Goal: Transaction & Acquisition: Purchase product/service

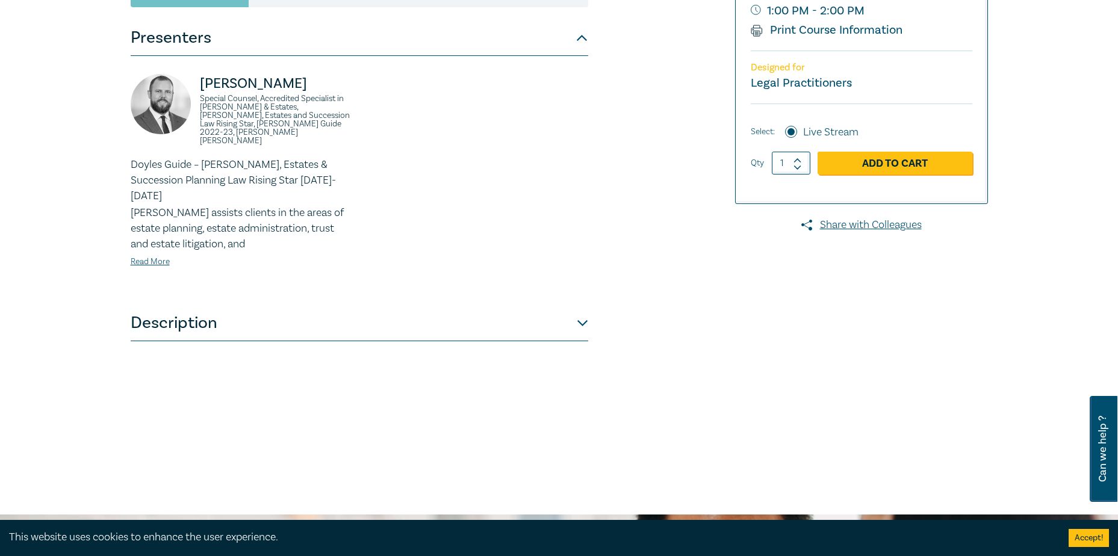
scroll to position [301, 0]
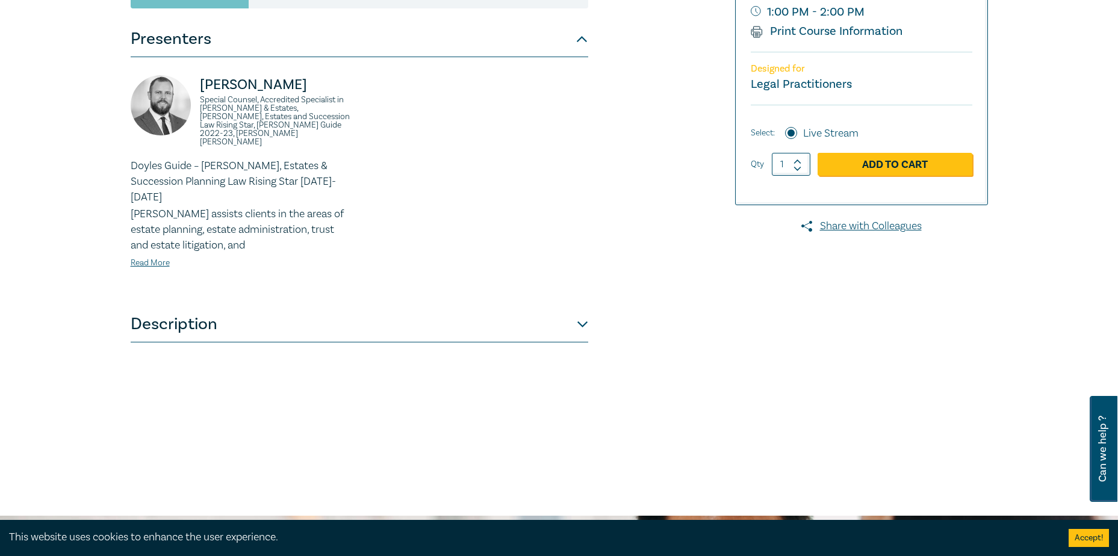
click at [583, 306] on button "Description" at bounding box center [360, 324] width 458 height 36
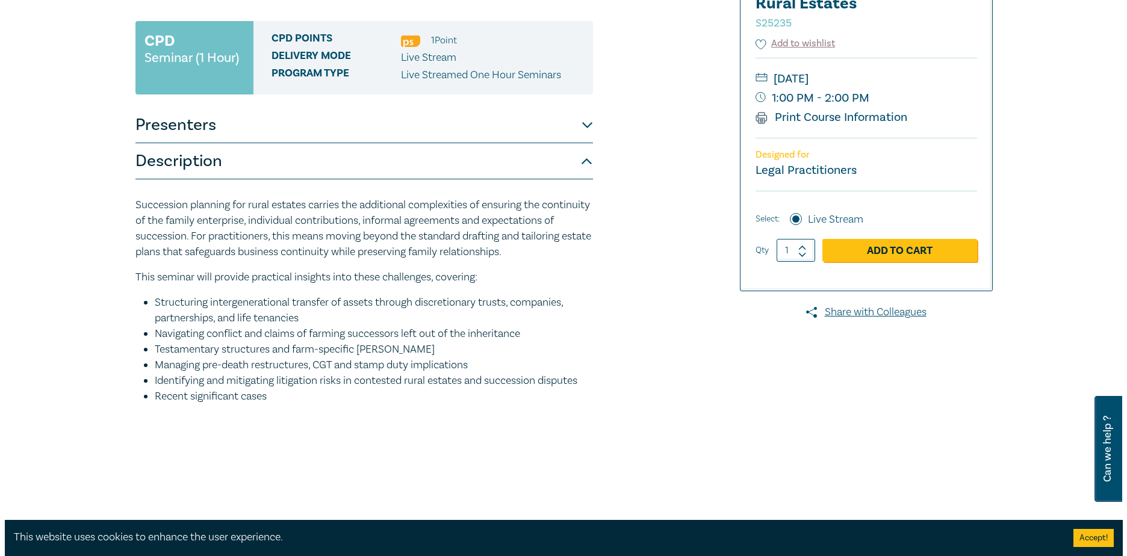
scroll to position [120, 0]
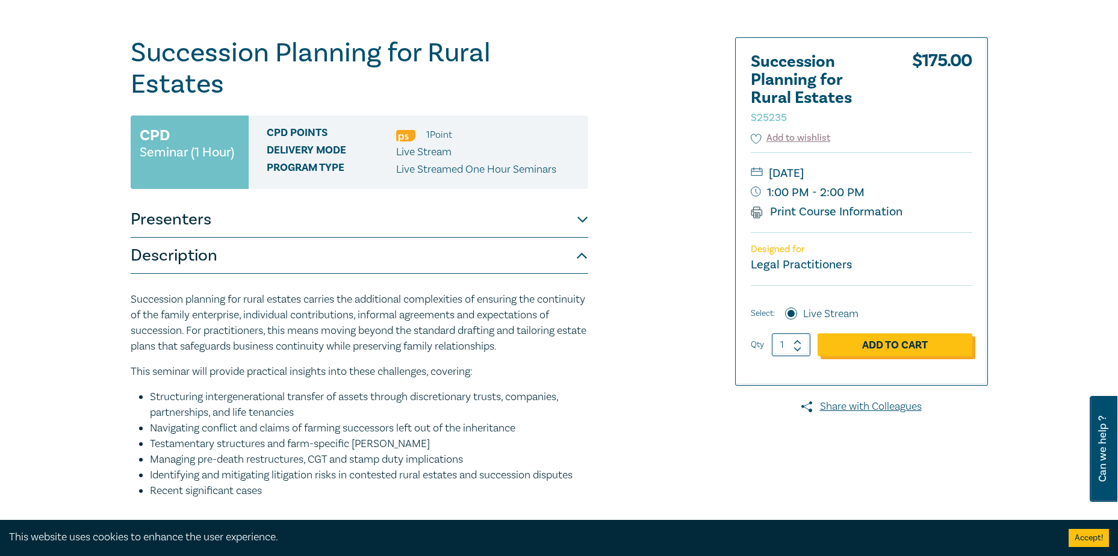
click at [899, 342] on link "Add to Cart" at bounding box center [895, 345] width 155 height 23
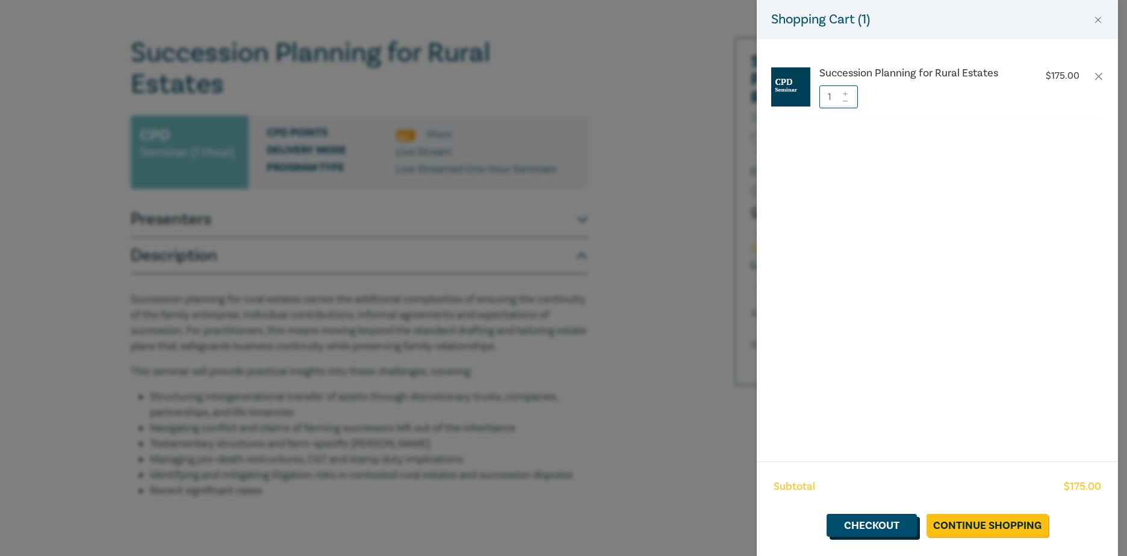
click at [872, 526] on link "Checkout" at bounding box center [872, 525] width 90 height 23
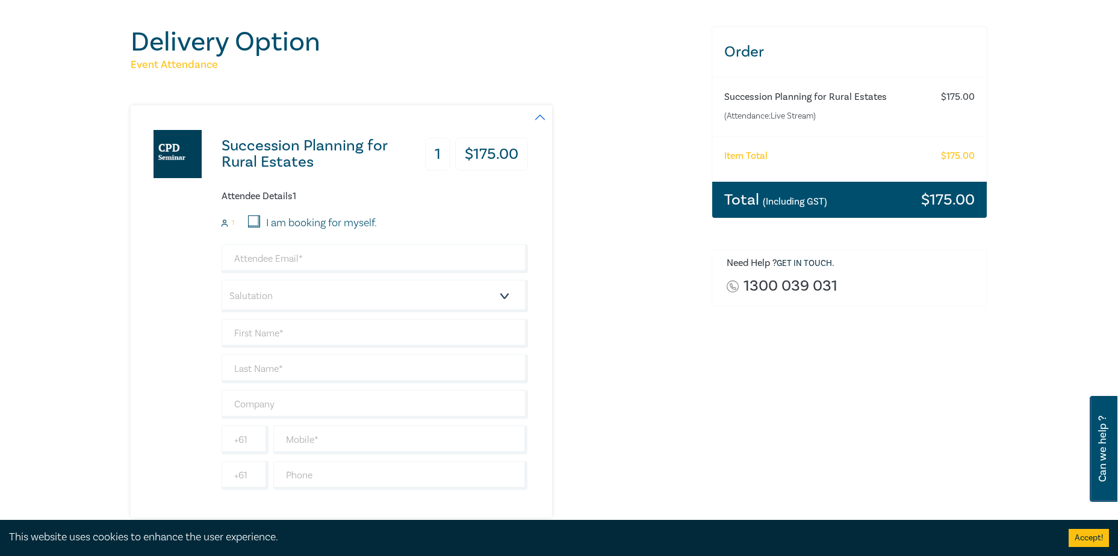
scroll to position [181, 0]
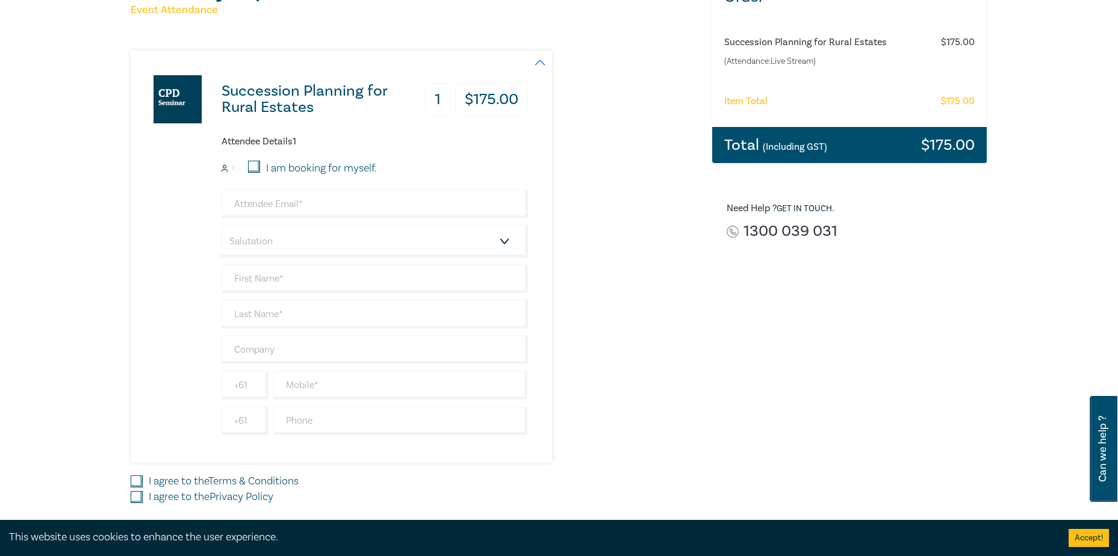
click at [222, 219] on div at bounding box center [222, 219] width 0 height 0
type input "[EMAIL_ADDRESS][DOMAIN_NAME]"
type input "Patrick"
type input "Holt"
type input "0407 209 899"
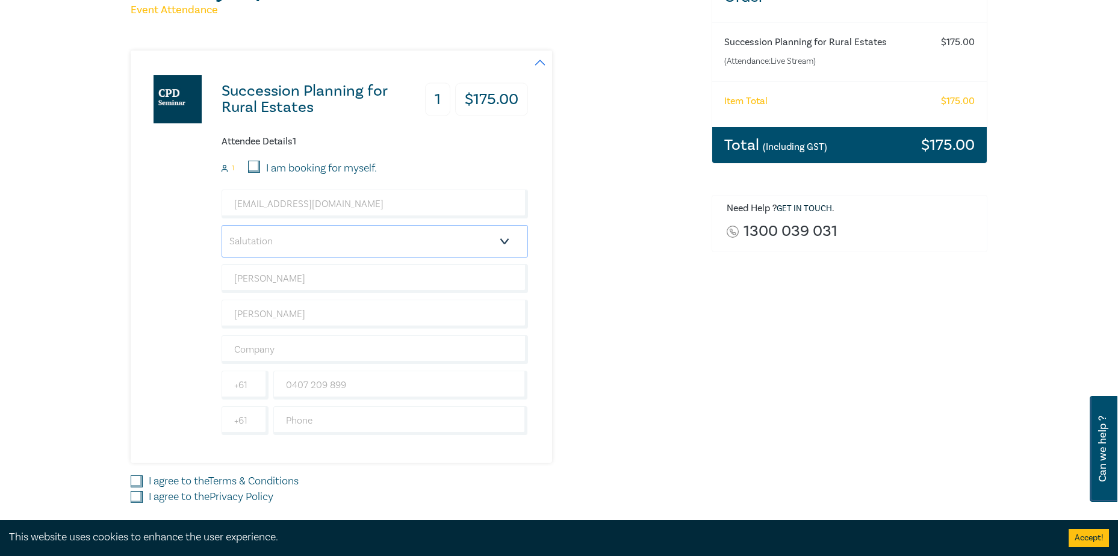
click at [503, 243] on select "Salutation Mr. Mrs. Ms. Miss Dr. Prof. Other" at bounding box center [375, 241] width 306 height 33
select select "Mr."
click at [222, 225] on select "Salutation Mr. Mrs. Ms. Miss Dr. Prof. Other" at bounding box center [375, 241] width 306 height 33
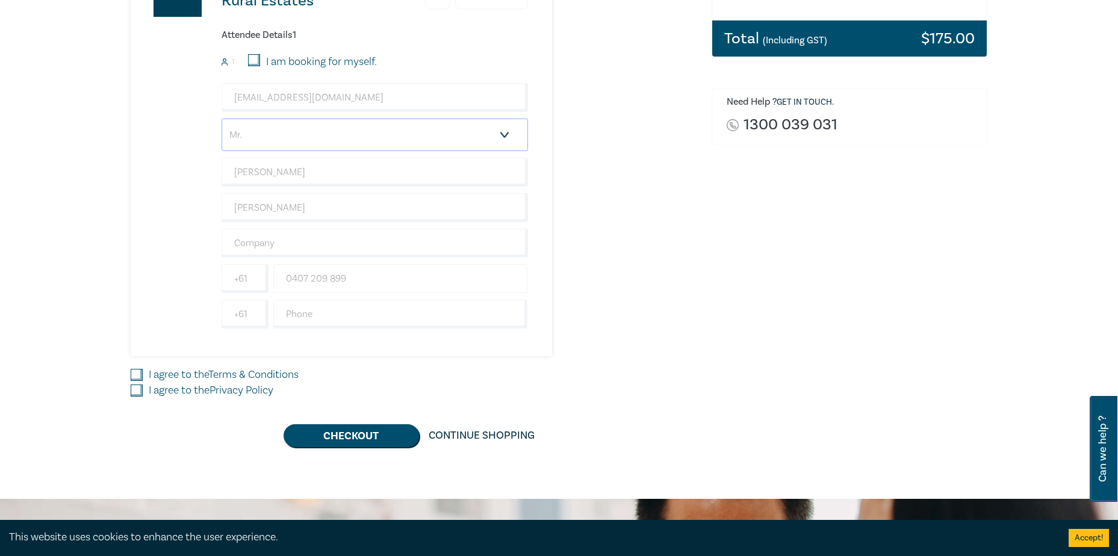
scroll to position [301, 0]
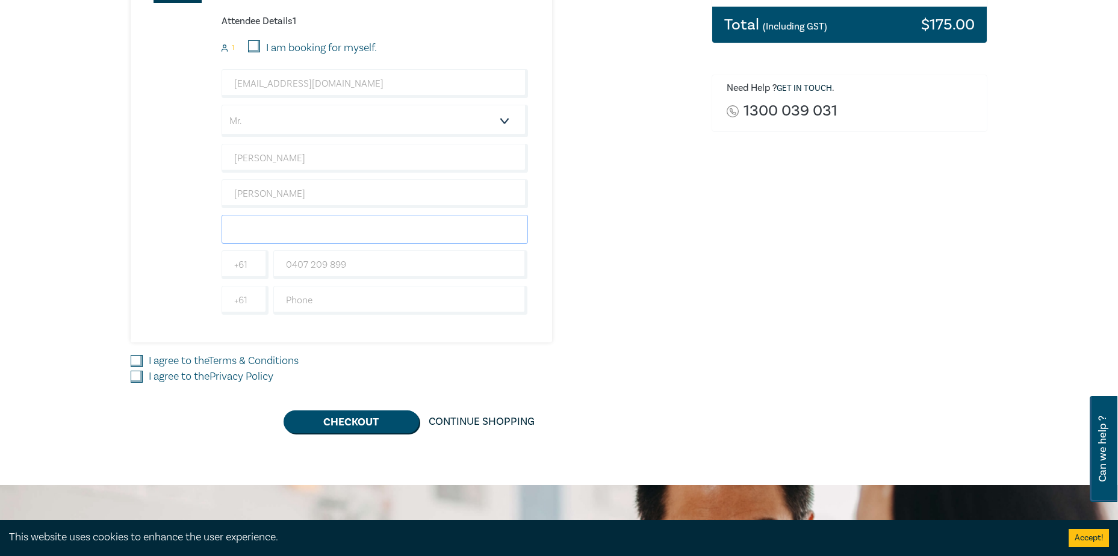
click at [289, 233] on input "text" at bounding box center [375, 229] width 306 height 29
type input "Hunter Newns & Holt"
click at [134, 358] on input "I agree to the Terms & Conditions" at bounding box center [137, 361] width 12 height 12
checkbox input "true"
click at [135, 377] on input "I agree to the Privacy Policy" at bounding box center [137, 377] width 12 height 12
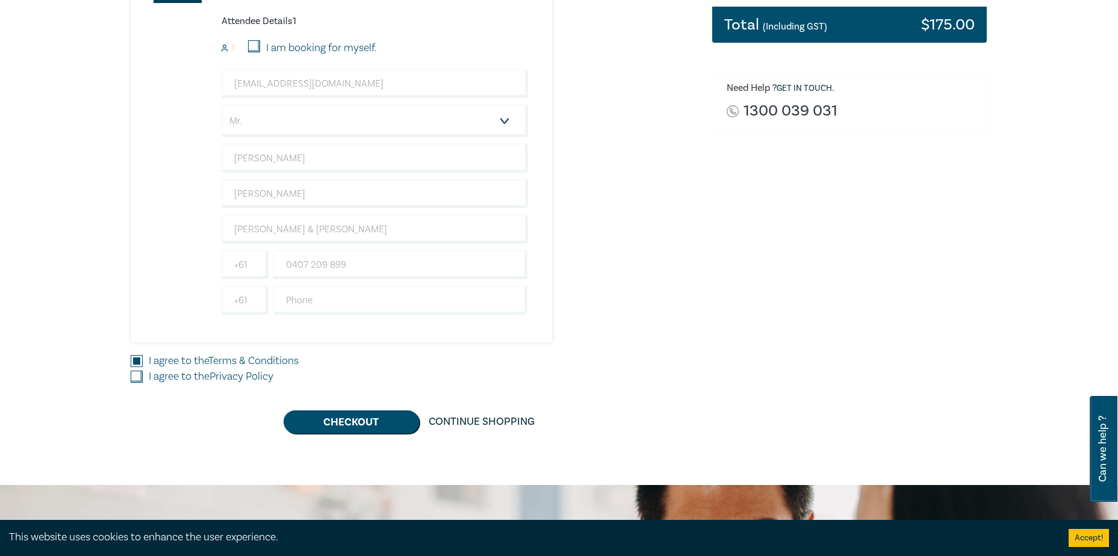
checkbox input "true"
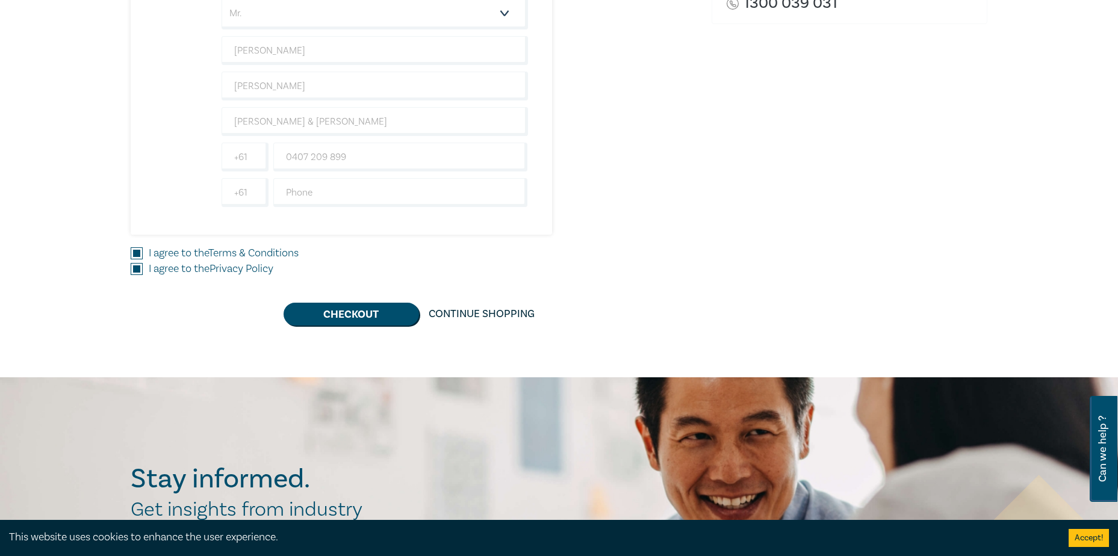
scroll to position [421, 0]
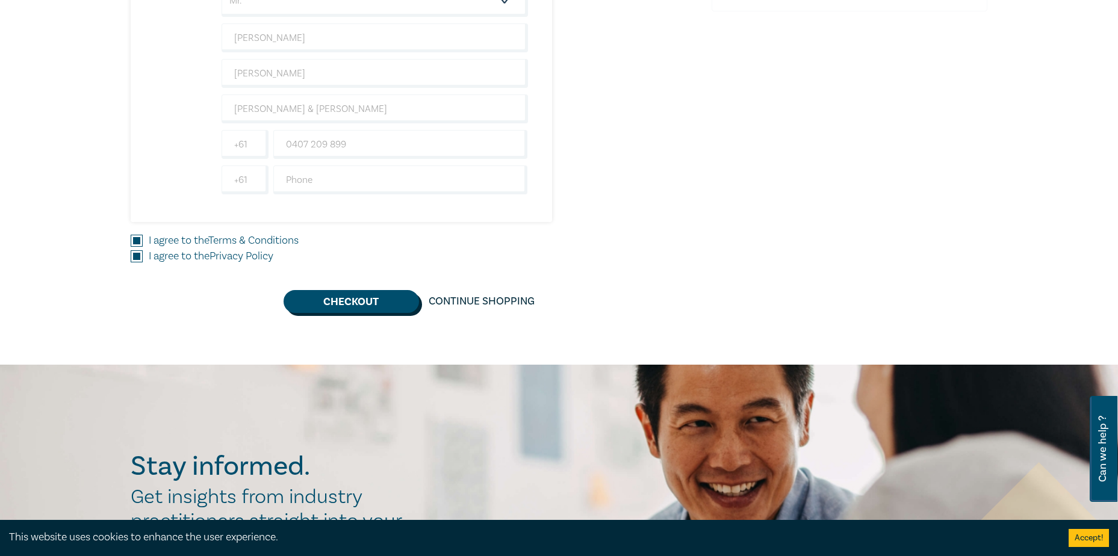
click at [350, 301] on button "Checkout" at bounding box center [351, 301] width 135 height 23
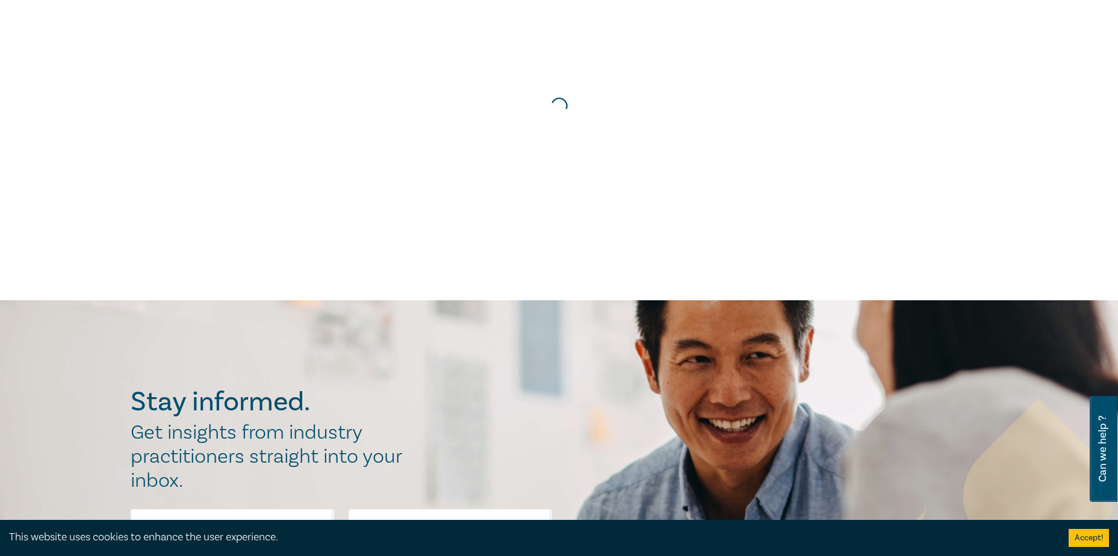
scroll to position [0, 0]
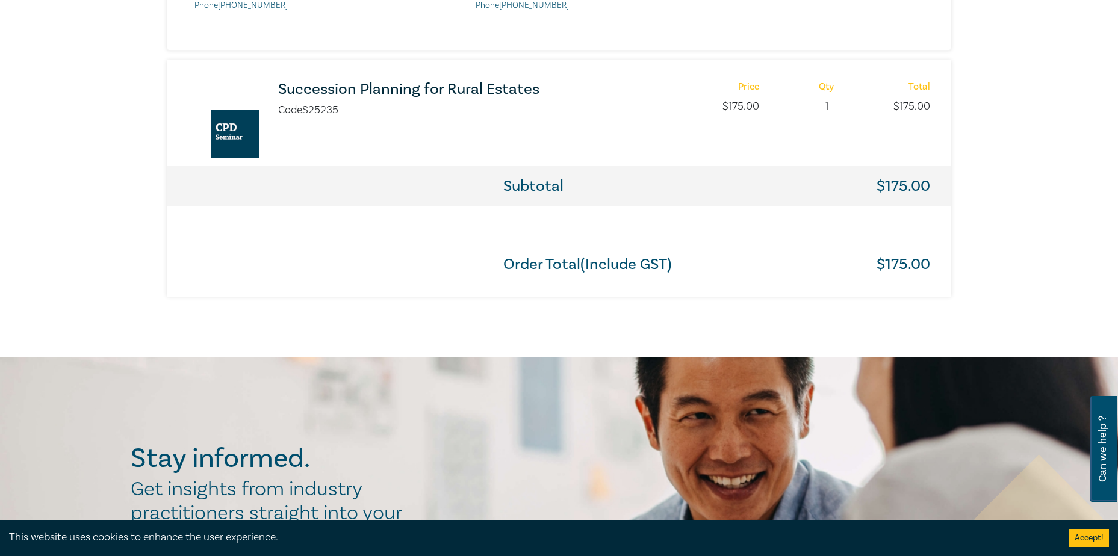
scroll to position [602, 0]
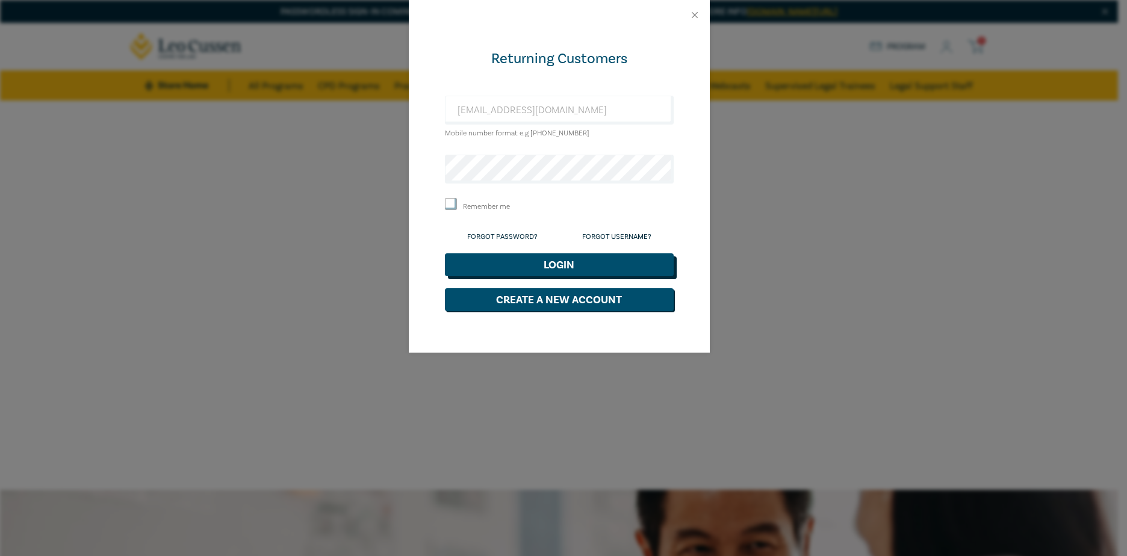
click at [565, 265] on button "Login" at bounding box center [559, 264] width 229 height 23
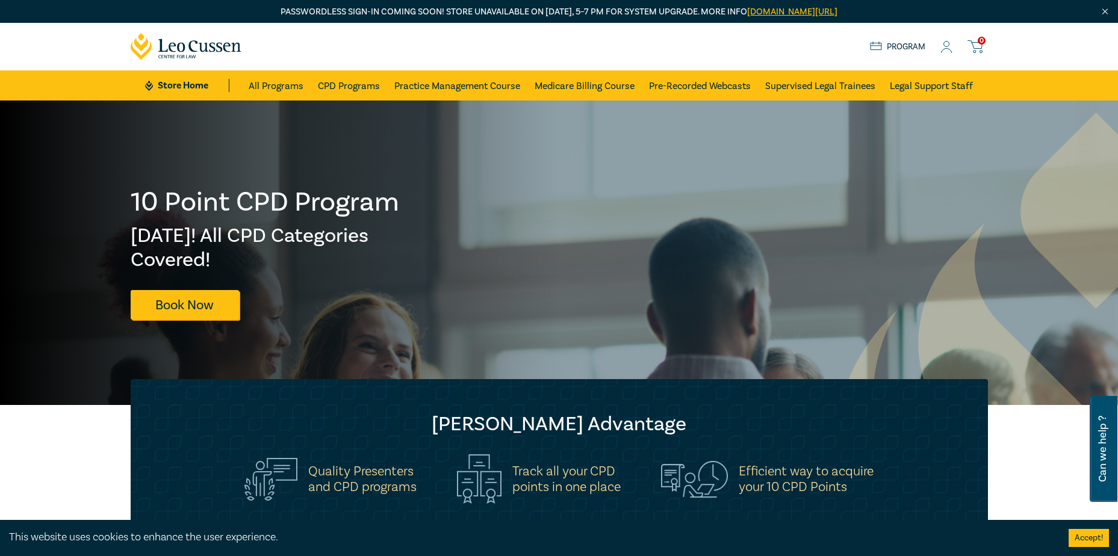
click at [895, 45] on link "Program" at bounding box center [898, 46] width 56 height 13
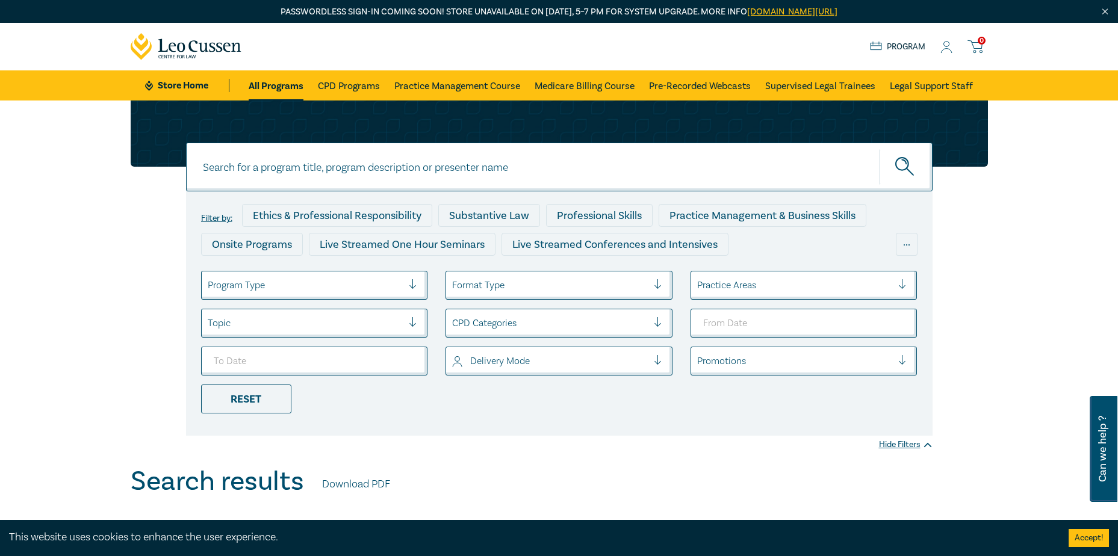
click at [947, 42] on icon at bounding box center [946, 47] width 12 height 13
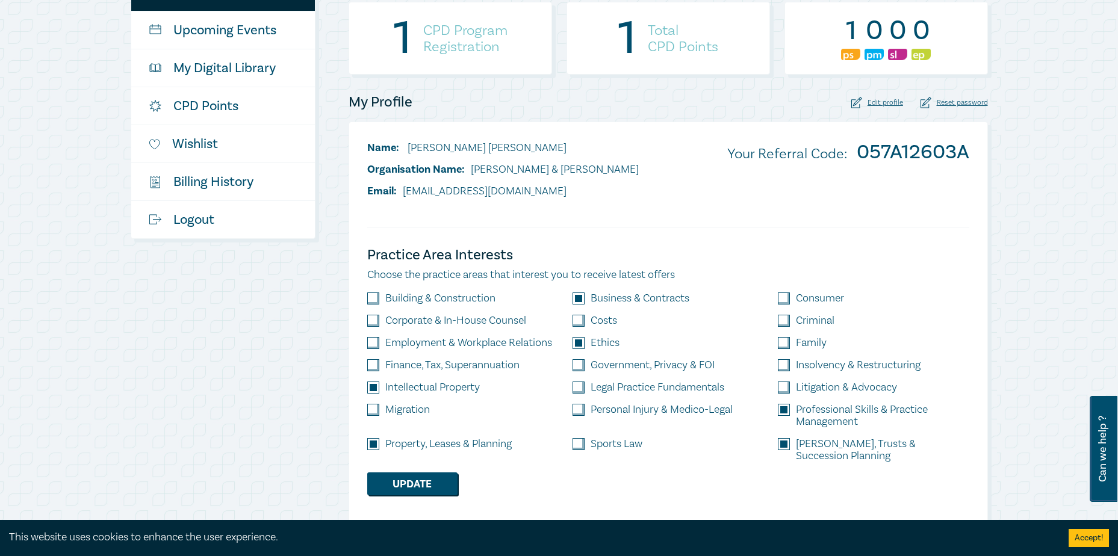
scroll to position [120, 0]
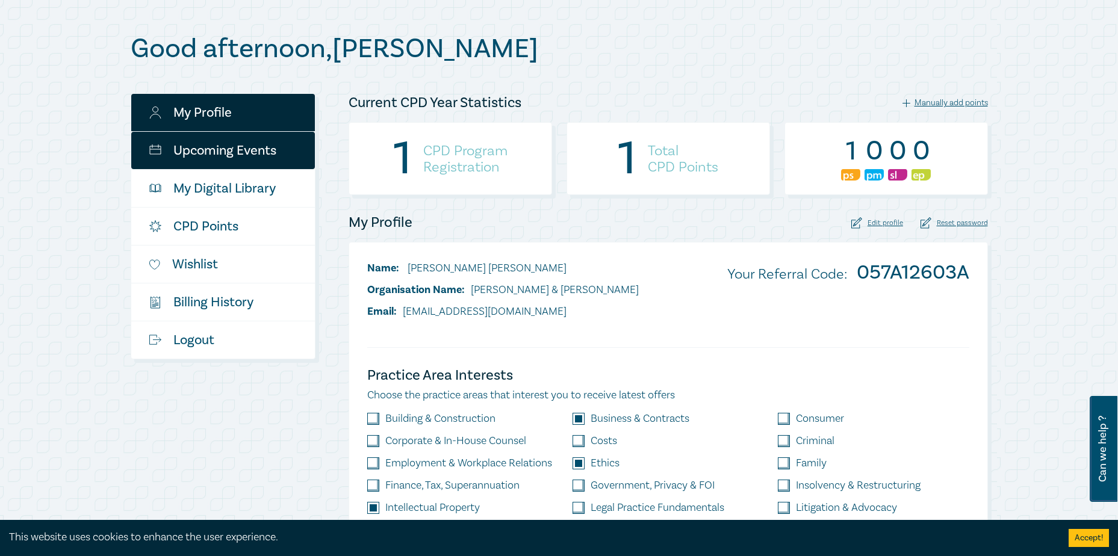
click at [210, 153] on link "Upcoming Events" at bounding box center [223, 150] width 184 height 37
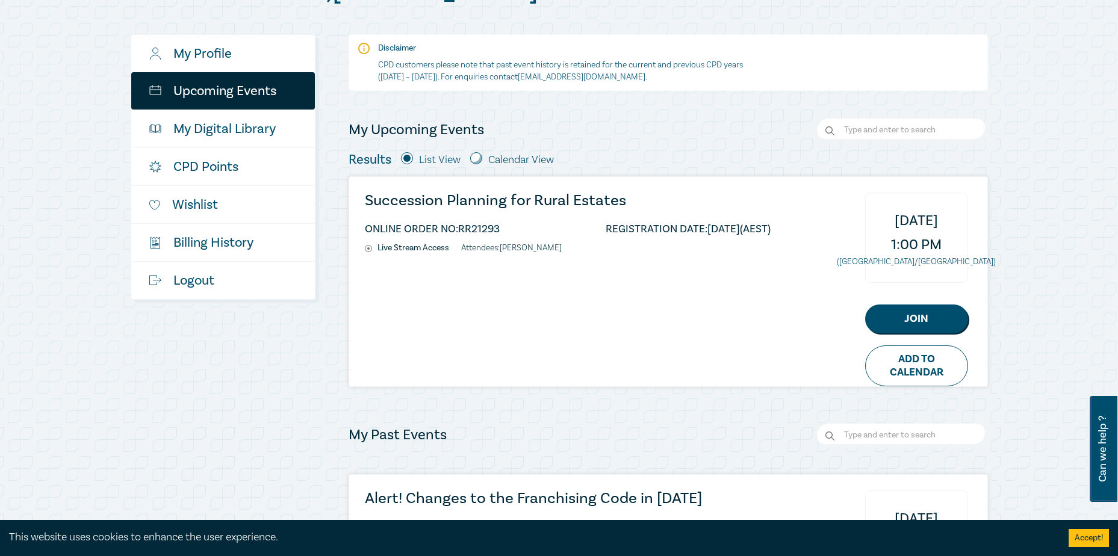
scroll to position [181, 0]
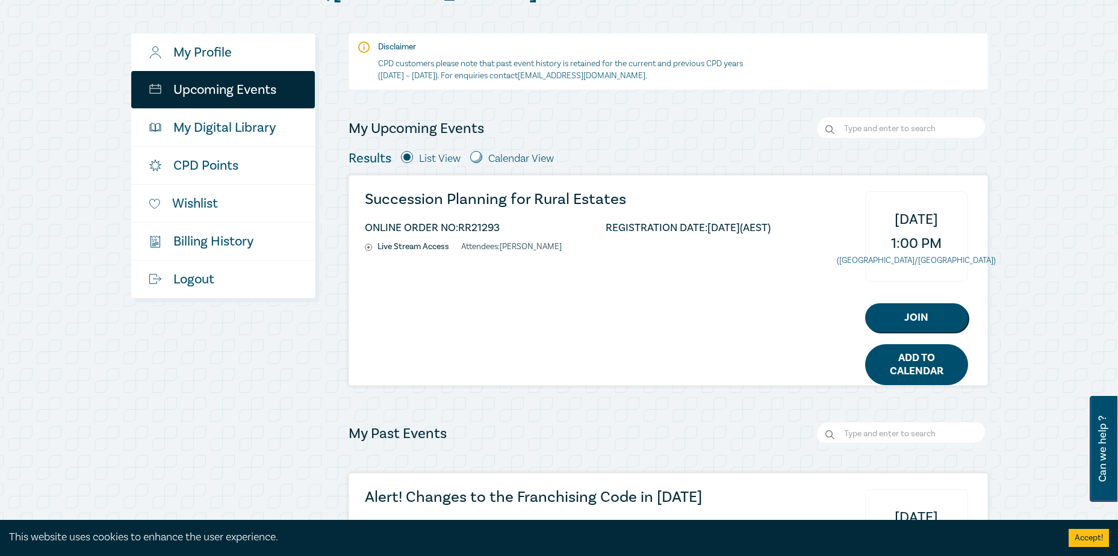
click at [933, 373] on link "Add to Calendar" at bounding box center [916, 364] width 103 height 41
click at [476, 158] on input "radio" at bounding box center [476, 157] width 12 height 12
radio input "true"
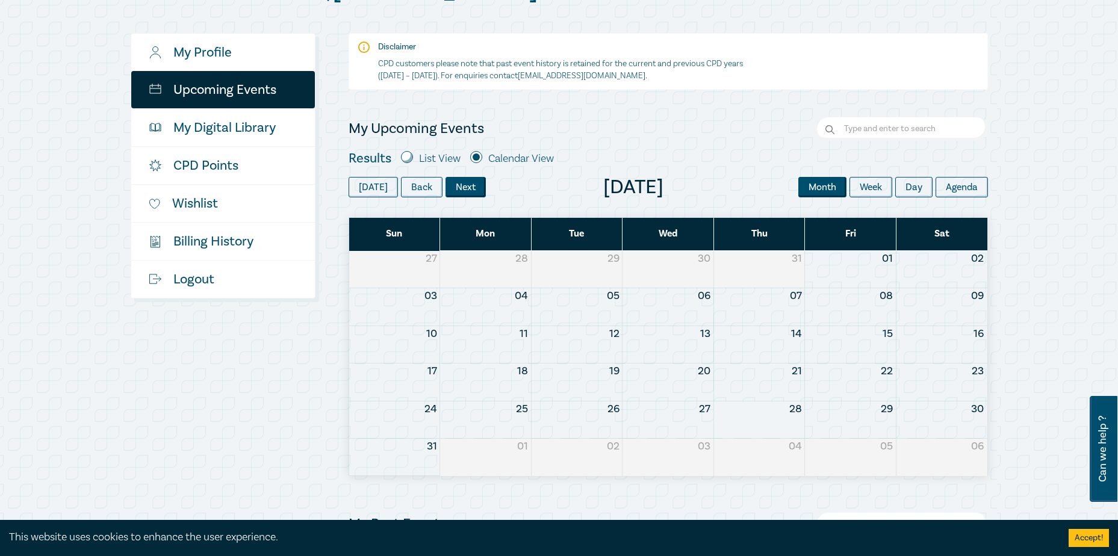
click at [462, 183] on button "Next" at bounding box center [465, 187] width 40 height 20
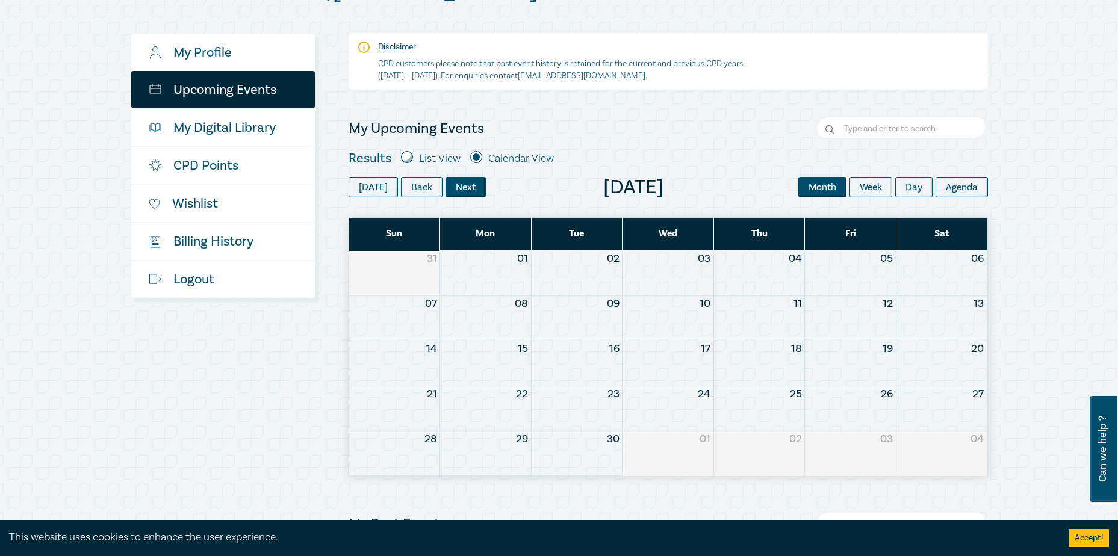
click at [462, 185] on button "Next" at bounding box center [465, 187] width 40 height 20
click at [736, 361] on div "Succession Planning for Rural Estates" at bounding box center [759, 364] width 84 height 12
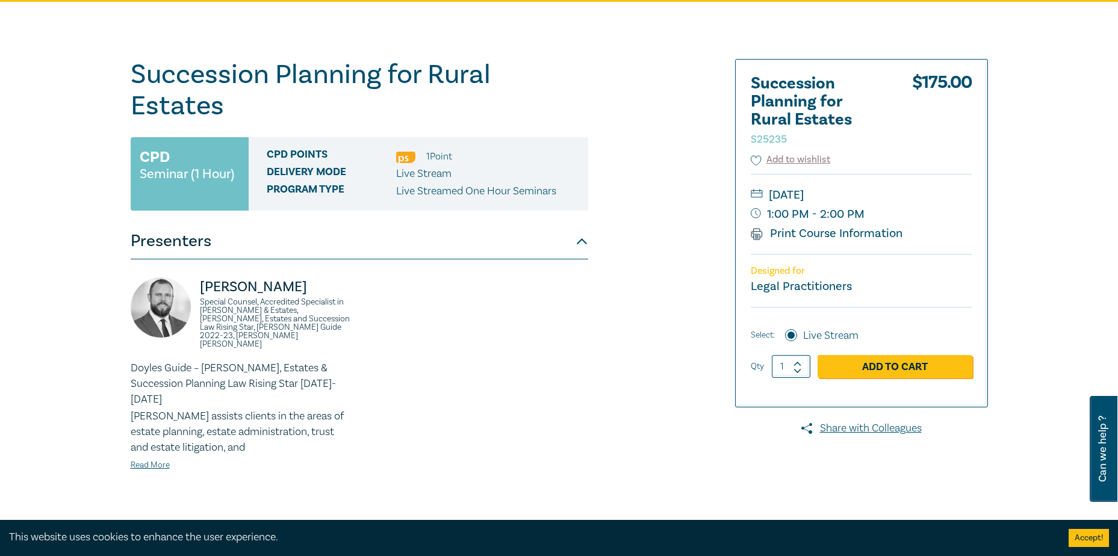
scroll to position [120, 0]
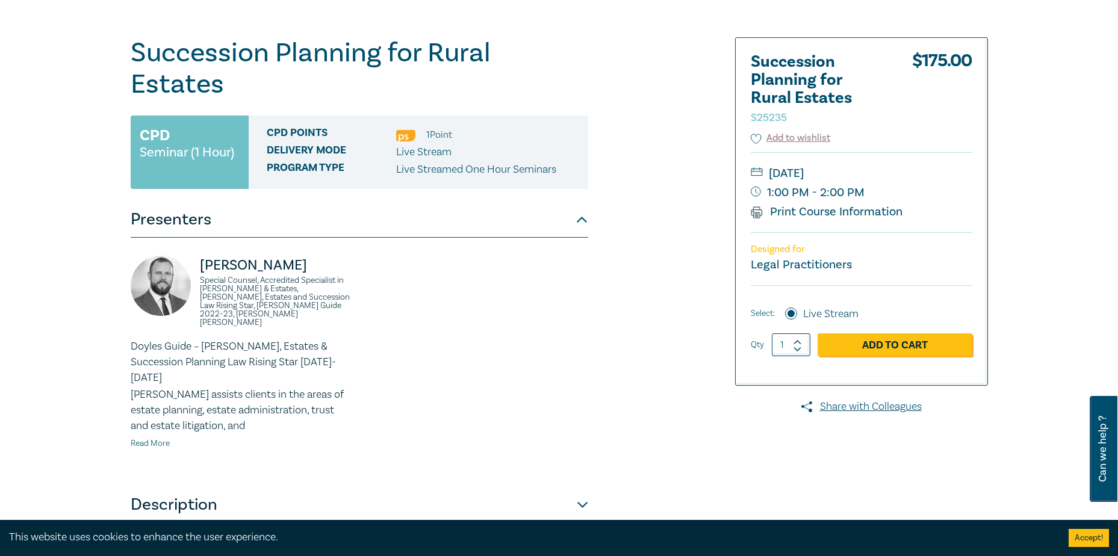
click at [157, 438] on link "Read More" at bounding box center [150, 443] width 39 height 11
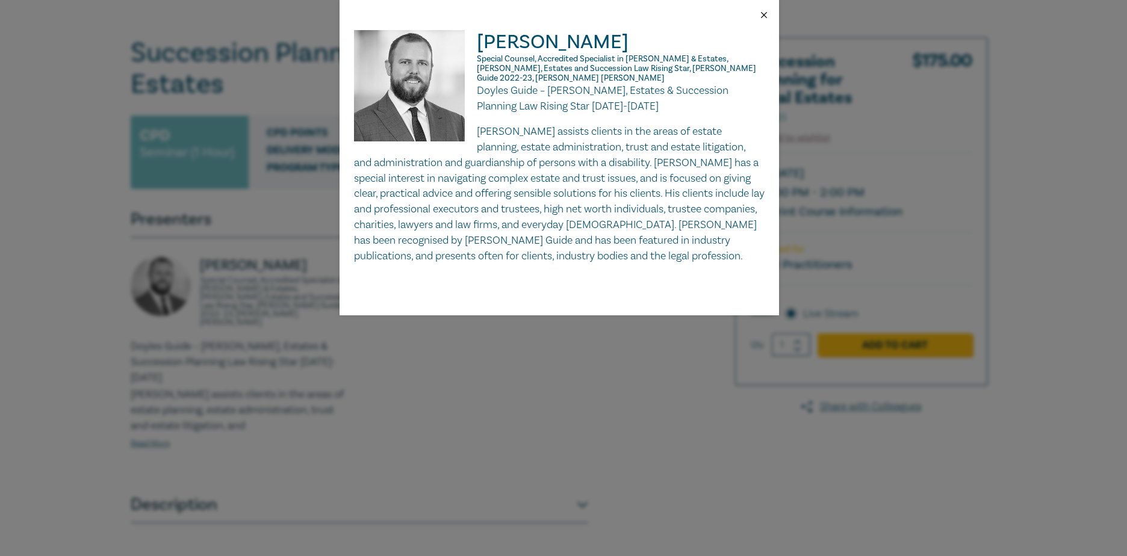
click at [763, 13] on button "Close" at bounding box center [764, 15] width 11 height 11
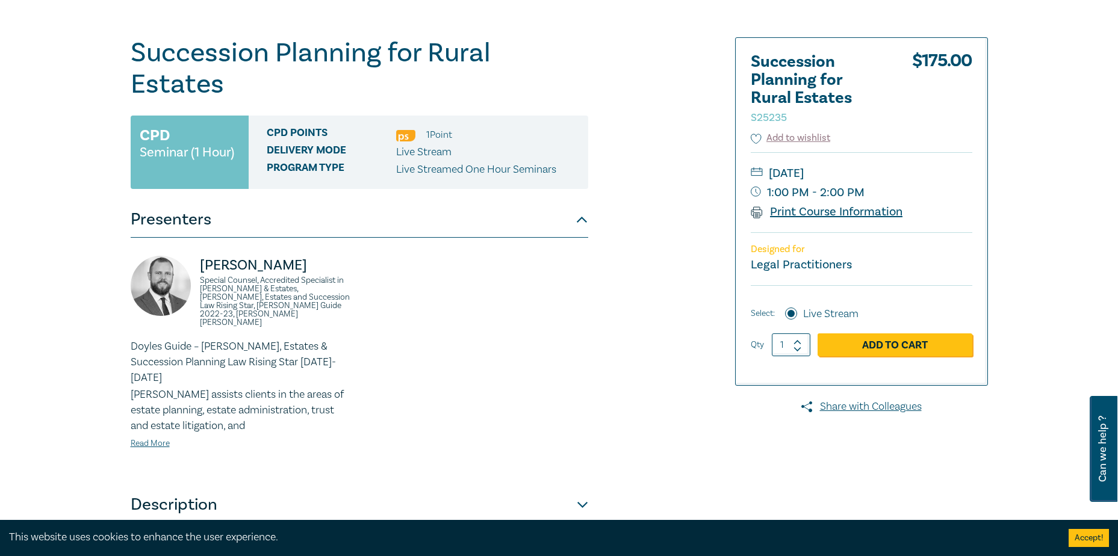
click at [807, 211] on link "Print Course Information" at bounding box center [827, 212] width 152 height 16
